Goal: Information Seeking & Learning: Find specific fact

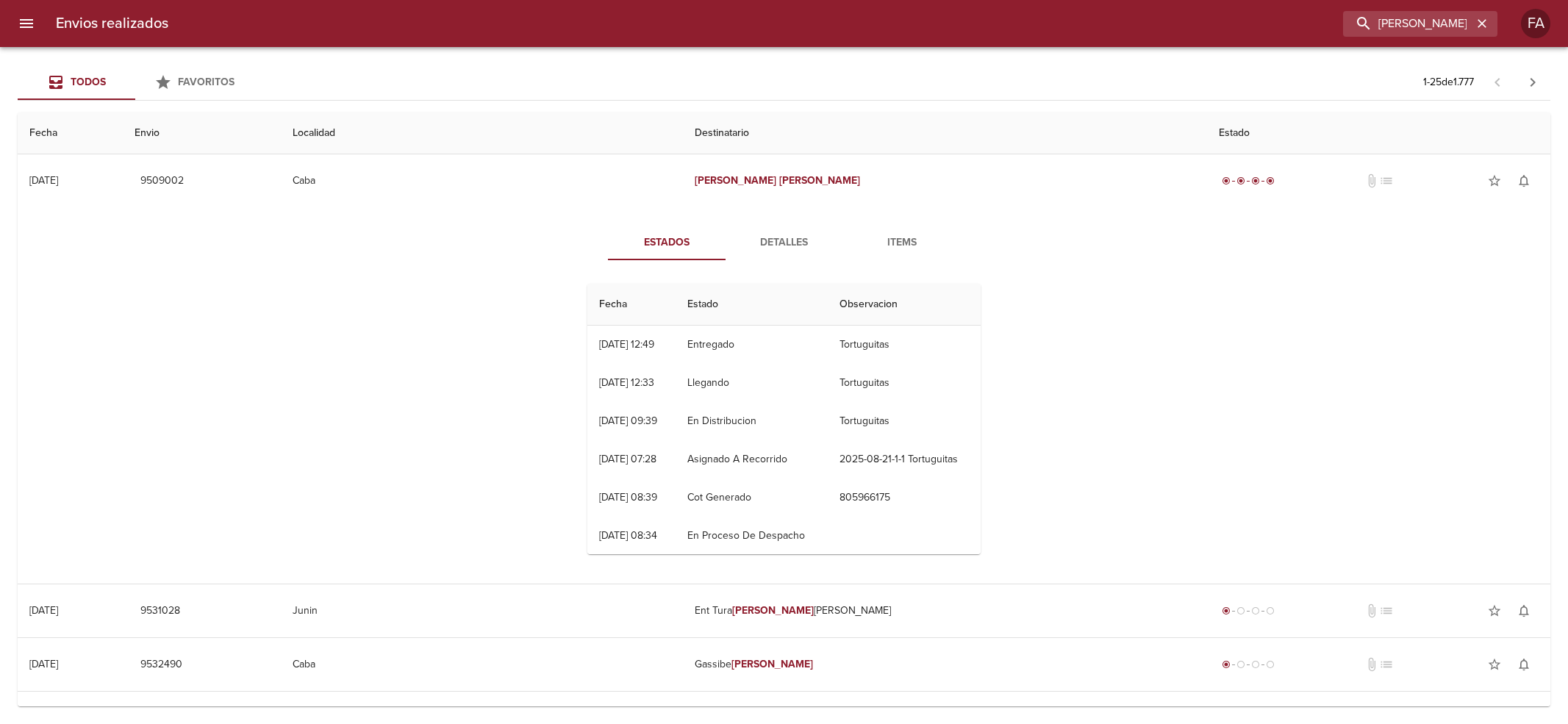
click at [1403, 27] on input "[PERSON_NAME]" at bounding box center [1407, 23] width 129 height 25
type input "[US_STATE][PERSON_NAME]"
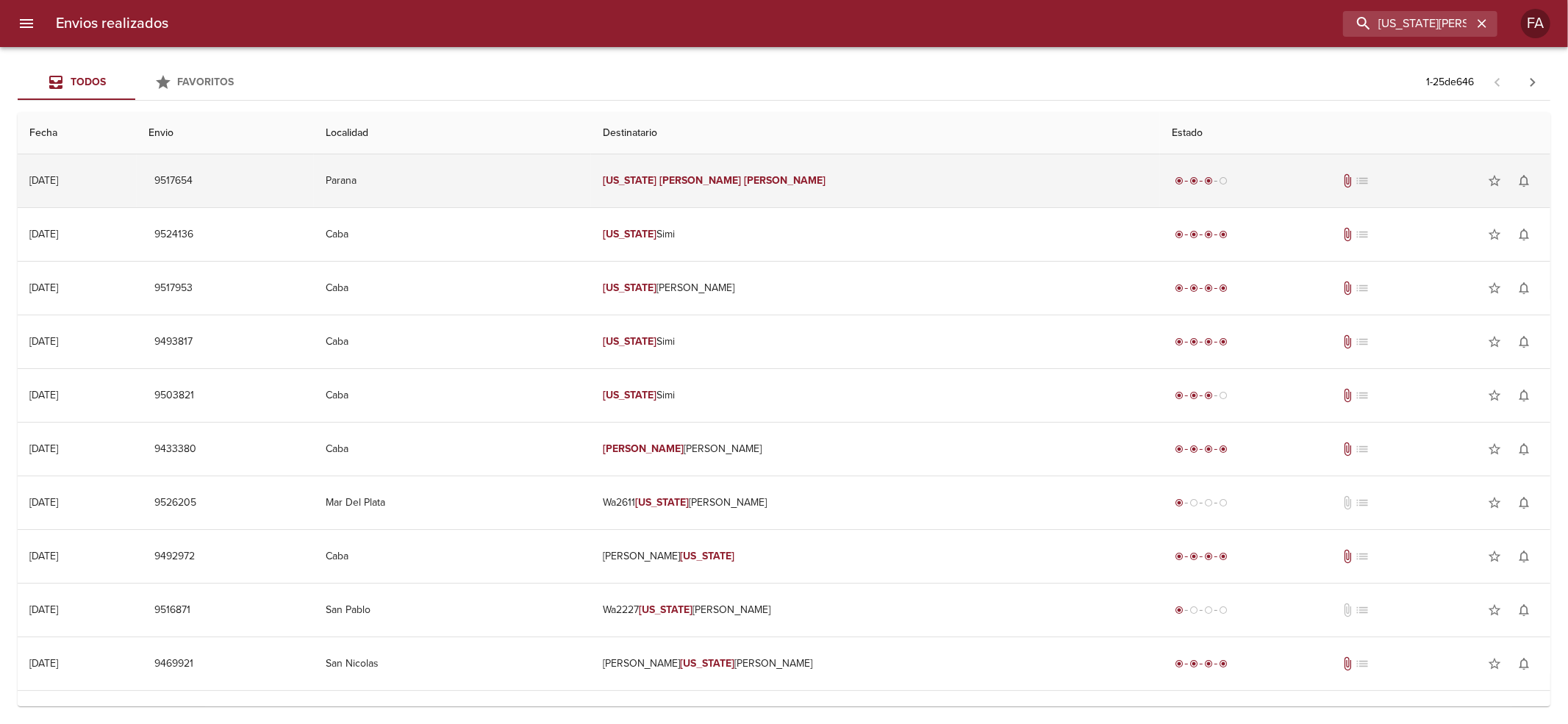
click at [591, 200] on td "Parana" at bounding box center [453, 181] width 277 height 53
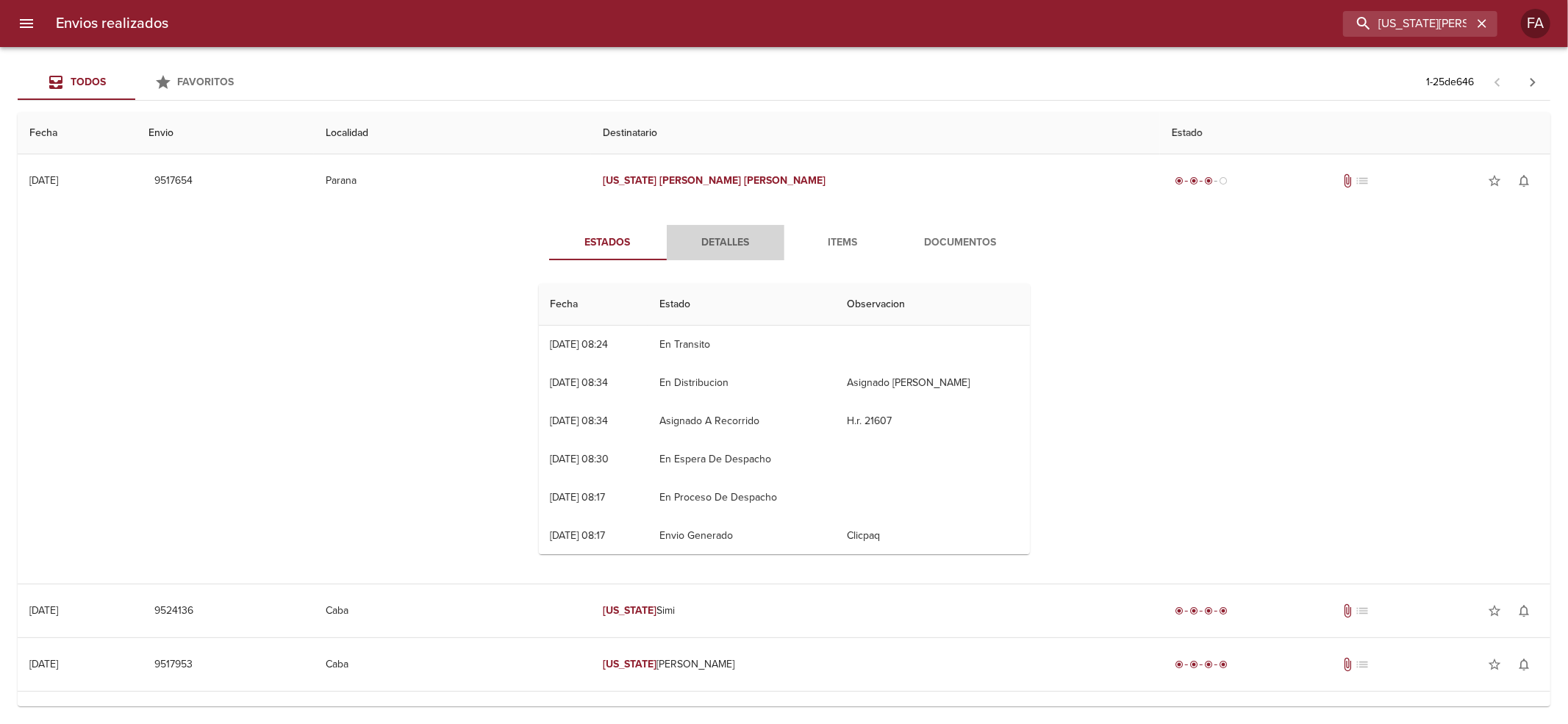
click at [677, 234] on span "Detalles" at bounding box center [725, 243] width 100 height 18
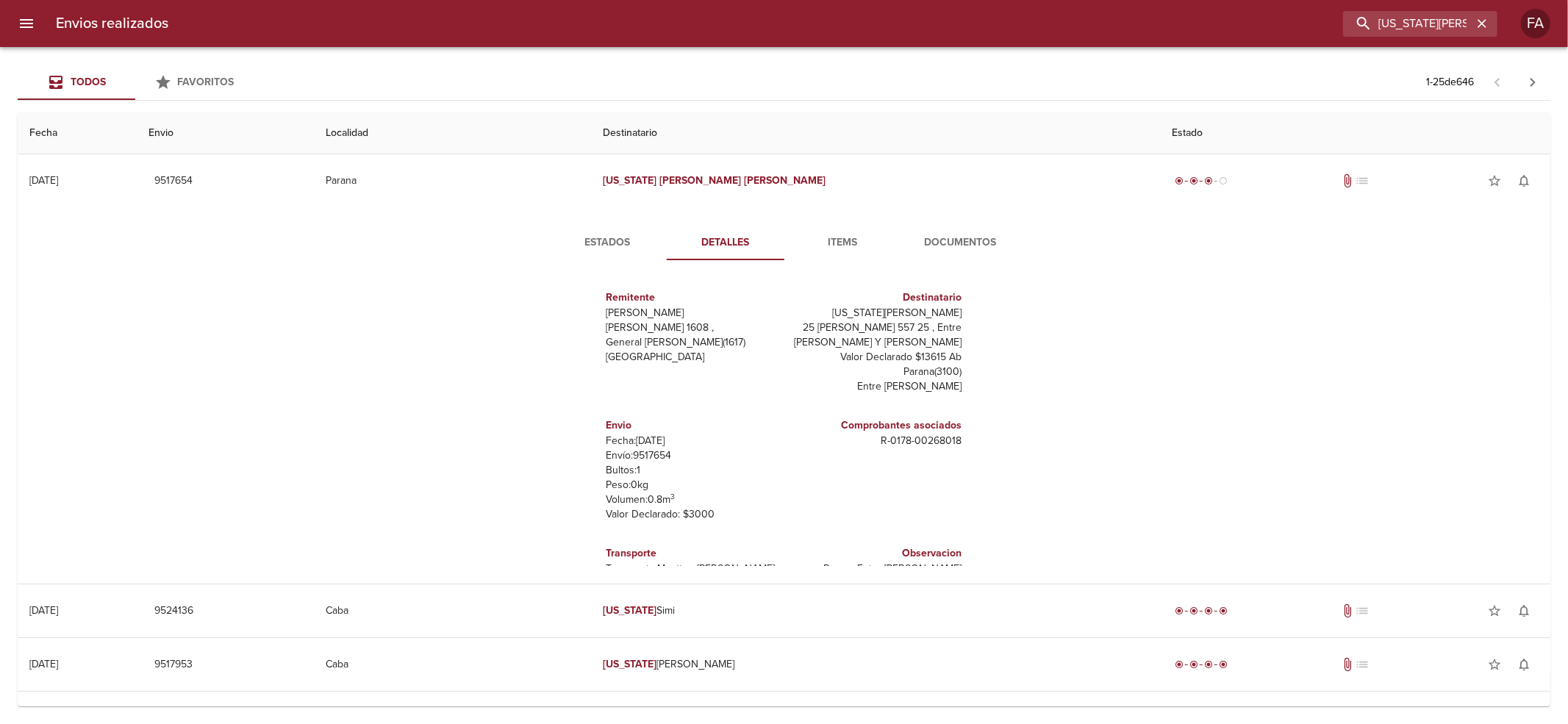
scroll to position [22, 0]
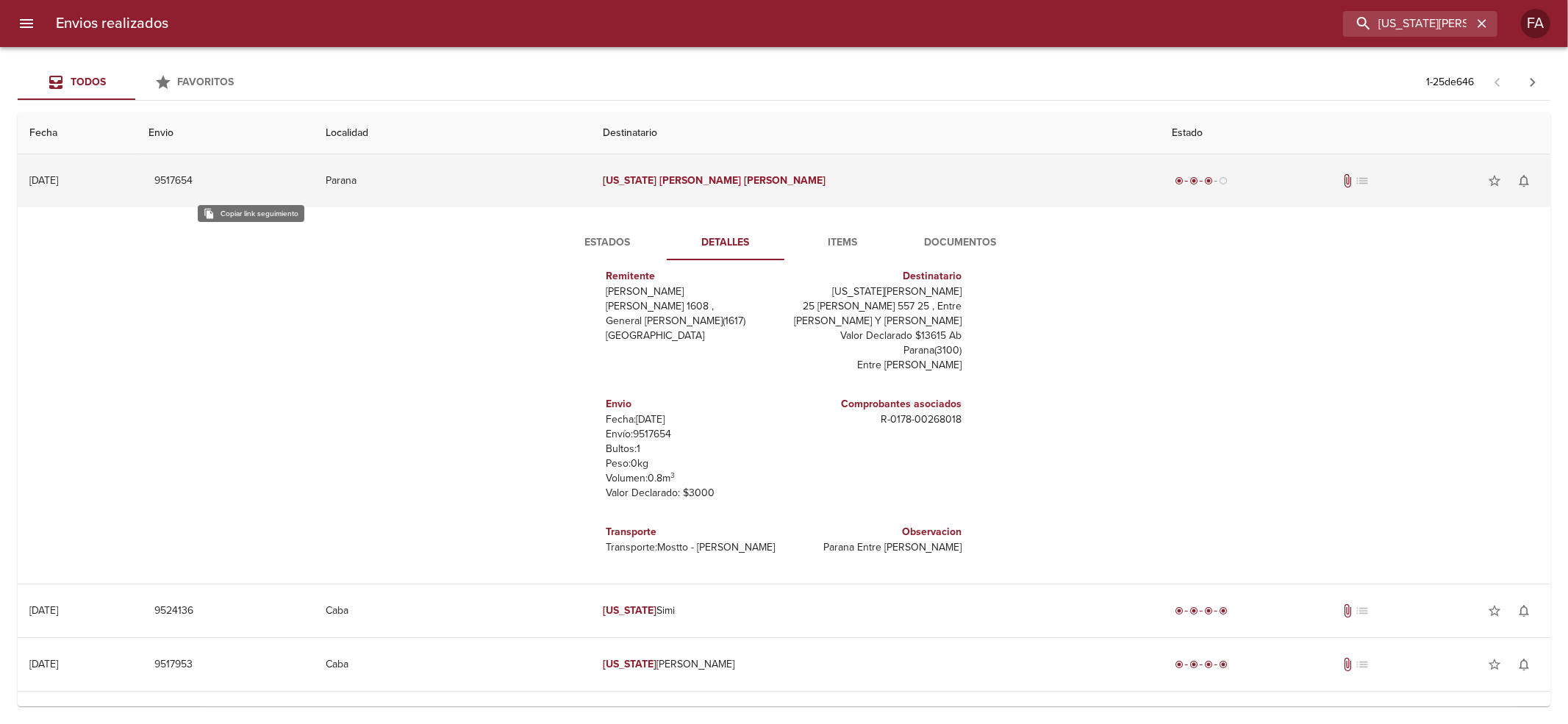
click at [192, 177] on span "9517654" at bounding box center [173, 181] width 38 height 18
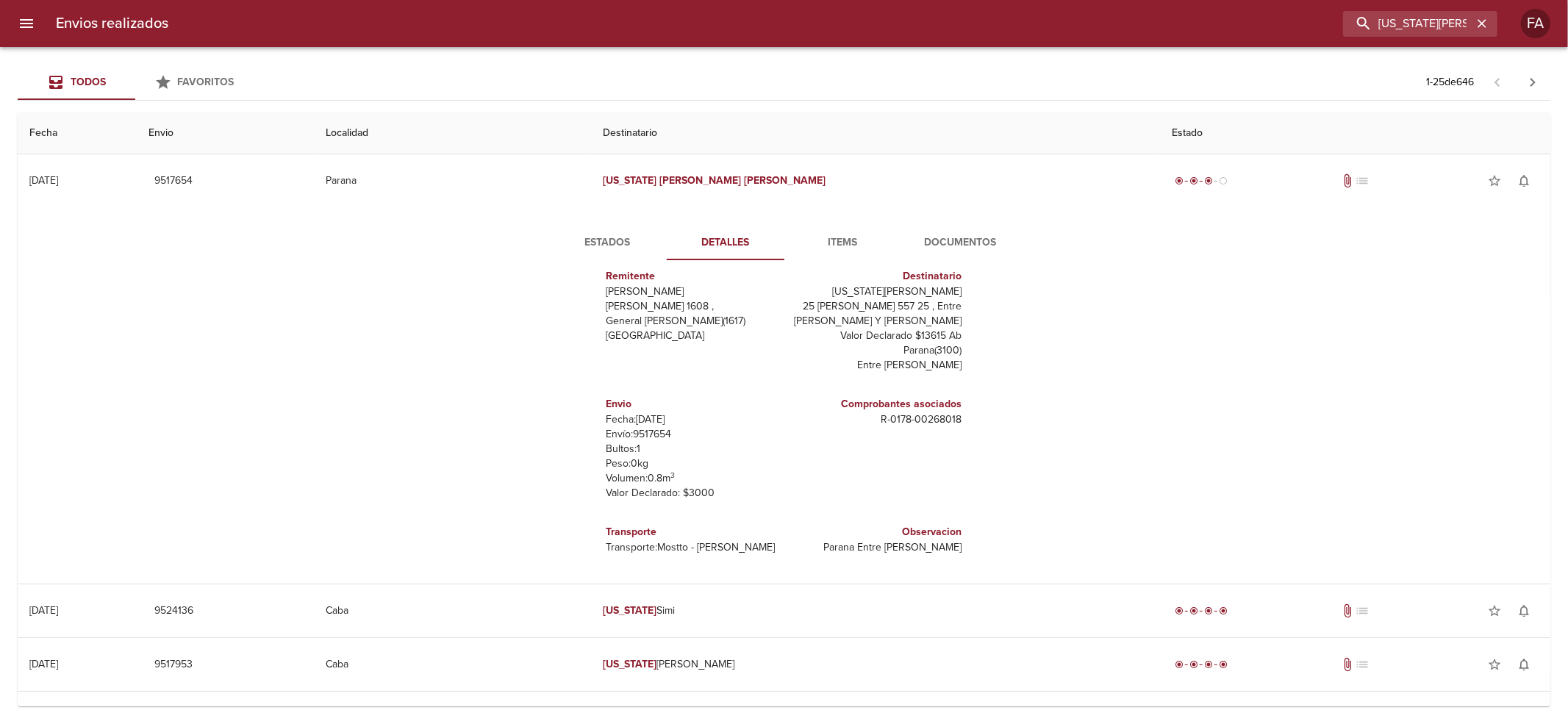
click at [609, 534] on h6 "Transporte" at bounding box center [693, 532] width 172 height 16
drag, startPoint x: 609, startPoint y: 534, endPoint x: 697, endPoint y: 550, distance: 89.4
click at [697, 551] on div "Transporte Transporte: Mostto - [GEOGRAPHIC_DATA]" at bounding box center [693, 539] width 172 height 42
copy div "Transporte Transporte: Mostto - [GEOGRAPHIC_DATA]"
